Goal: Task Accomplishment & Management: Use online tool/utility

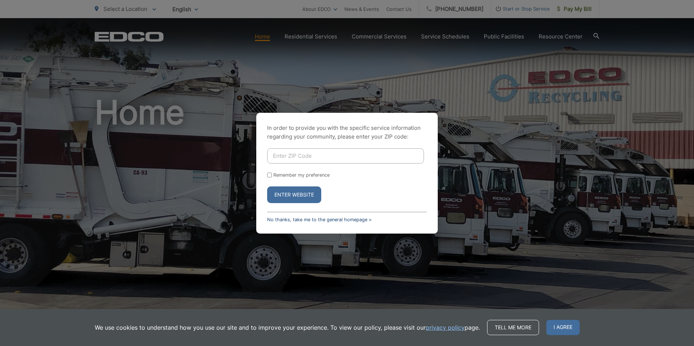
click at [330, 220] on link "No thanks, take me to the general homepage >" at bounding box center [319, 219] width 105 height 5
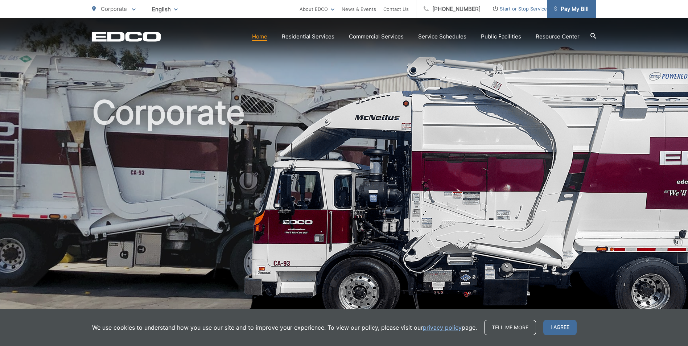
click at [569, 11] on span "Pay My Bill" at bounding box center [572, 9] width 34 height 9
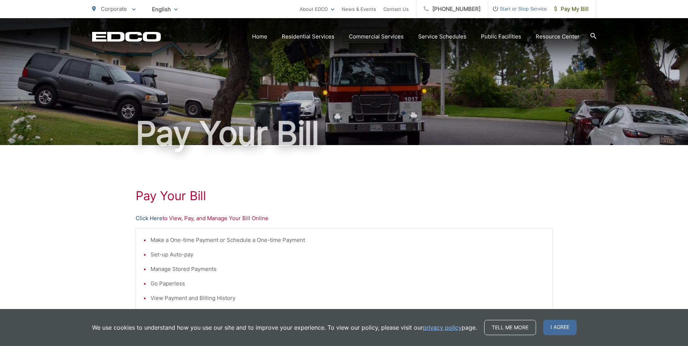
click at [143, 219] on link "Click Here" at bounding box center [149, 218] width 27 height 9
